Goal: Task Accomplishment & Management: Use online tool/utility

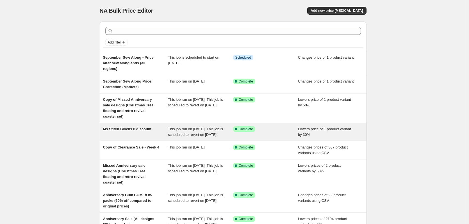
click at [142, 131] on div "Ms Stitch Blocks 8 discount" at bounding box center [135, 131] width 65 height 11
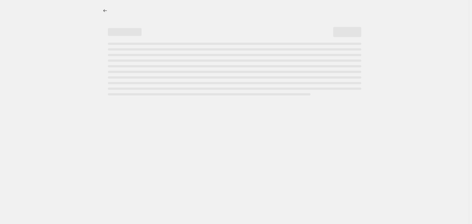
select select "percentage"
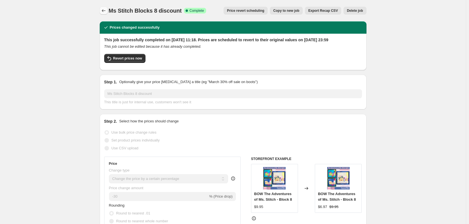
click at [104, 12] on icon "Price change jobs" at bounding box center [104, 11] width 6 height 6
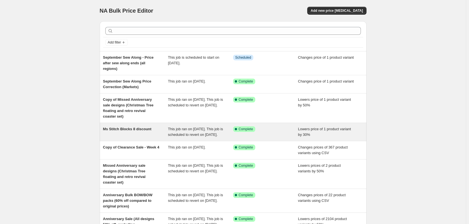
click at [148, 129] on div "Ms Stitch Blocks 8 discount" at bounding box center [135, 131] width 65 height 11
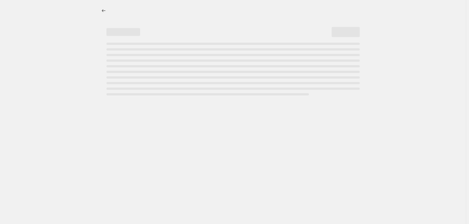
select select "percentage"
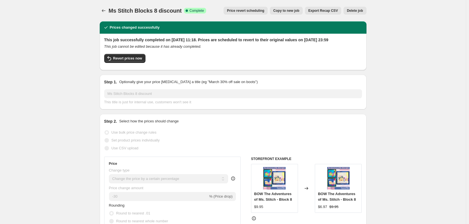
click at [290, 11] on span "Copy to new job" at bounding box center [286, 10] width 26 height 4
select select "percentage"
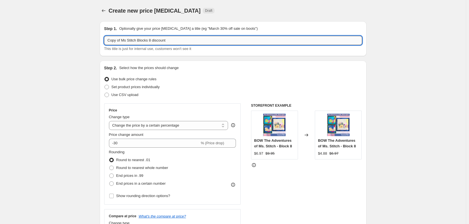
click at [151, 40] on input "Copy of Ms Stitch Blocks 8 discount" at bounding box center [233, 40] width 258 height 9
type input "Ms Stitch Blocks 9 discount - KW"
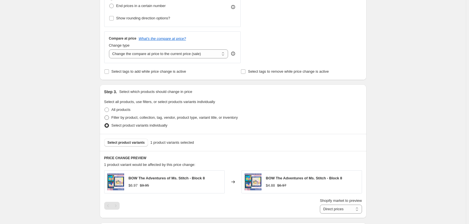
scroll to position [197, 0]
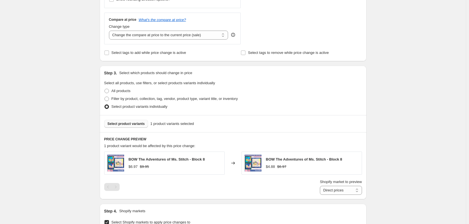
click at [136, 125] on span "Select product variants" at bounding box center [126, 124] width 37 height 4
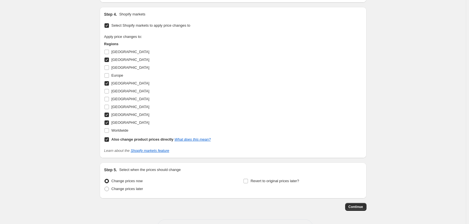
scroll to position [415, 0]
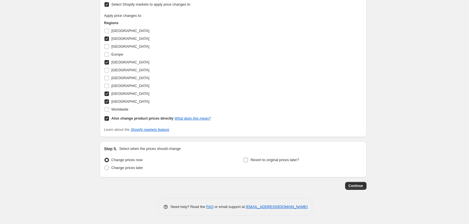
click at [252, 160] on span "Revert to original prices later?" at bounding box center [275, 160] width 49 height 4
click at [248, 160] on input "Revert to original prices later?" at bounding box center [246, 160] width 4 height 4
checkbox input "true"
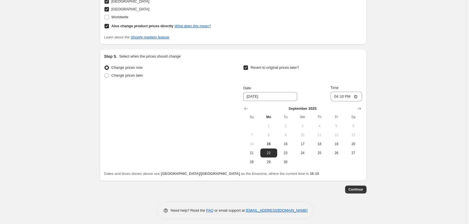
scroll to position [511, 0]
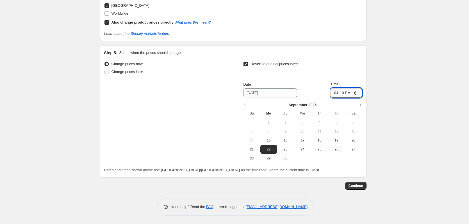
click at [338, 93] on input "16:10" at bounding box center [346, 93] width 31 height 10
click at [348, 93] on input "16:10" at bounding box center [346, 93] width 31 height 10
click at [338, 94] on input "16:10" at bounding box center [346, 93] width 31 height 10
type input "23:59"
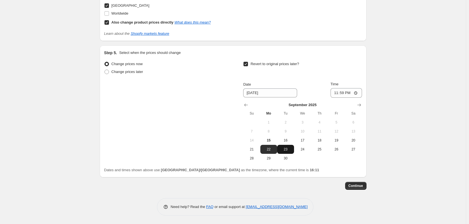
click at [285, 149] on span "23" at bounding box center [286, 149] width 12 height 4
type input "[DATE]"
click at [362, 185] on span "Continue" at bounding box center [356, 186] width 15 height 4
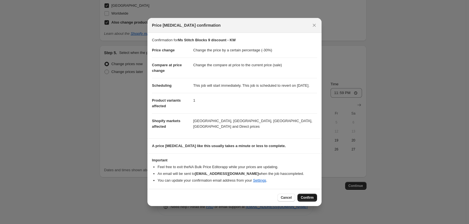
click at [310, 200] on span "Confirm" at bounding box center [307, 198] width 13 height 4
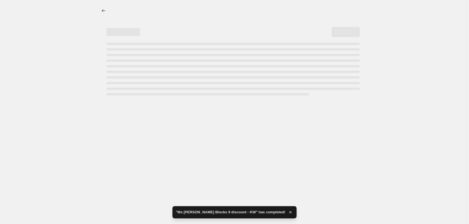
select select "percentage"
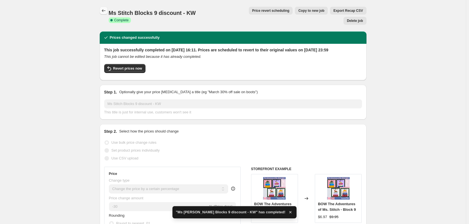
click at [106, 9] on icon "Price change jobs" at bounding box center [104, 11] width 6 height 6
